Goal: Information Seeking & Learning: Find specific page/section

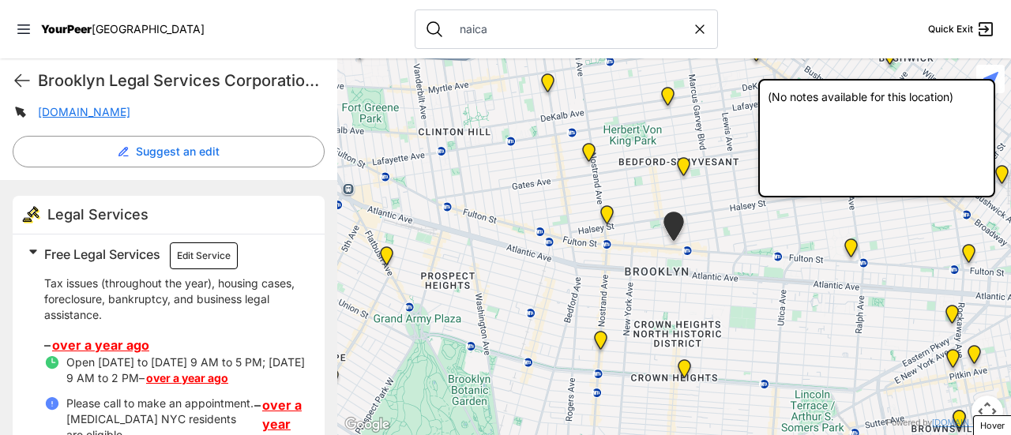
scroll to position [507, 0]
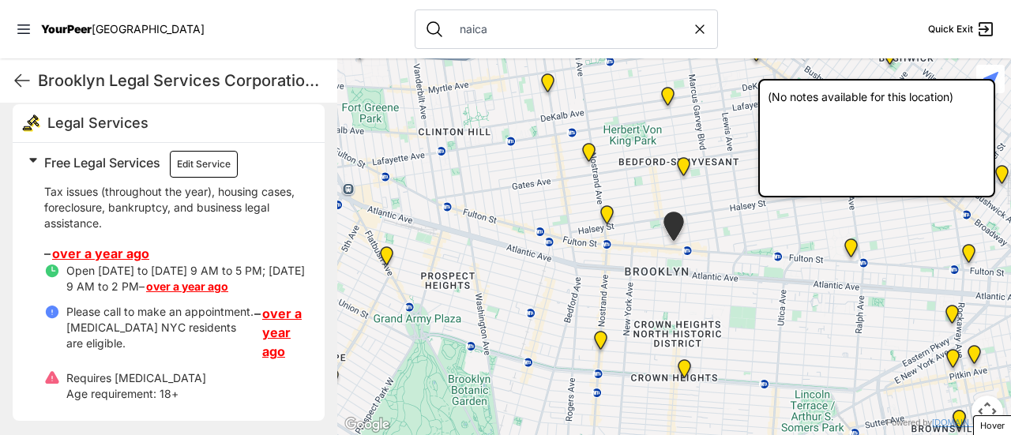
click at [113, 252] on link "over a year ago" at bounding box center [100, 254] width 97 height 16
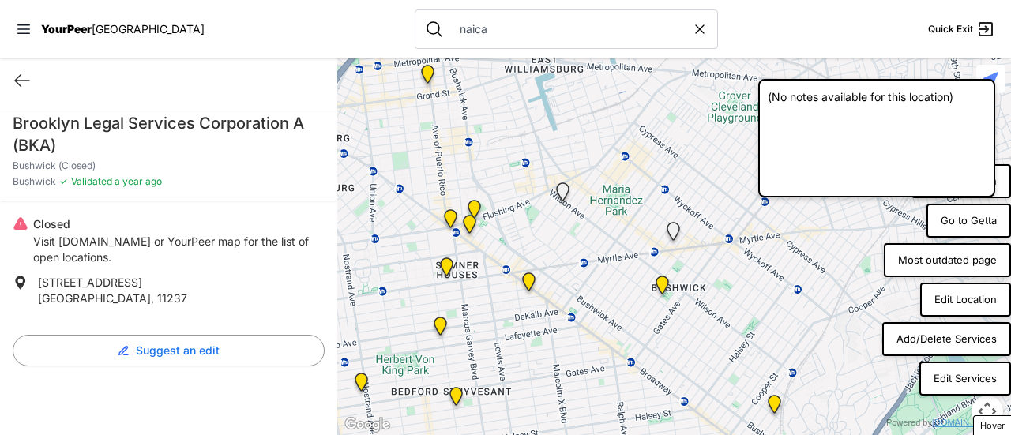
click at [989, 379] on button "Edit Services" at bounding box center [966, 379] width 92 height 35
